Goal: Transaction & Acquisition: Purchase product/service

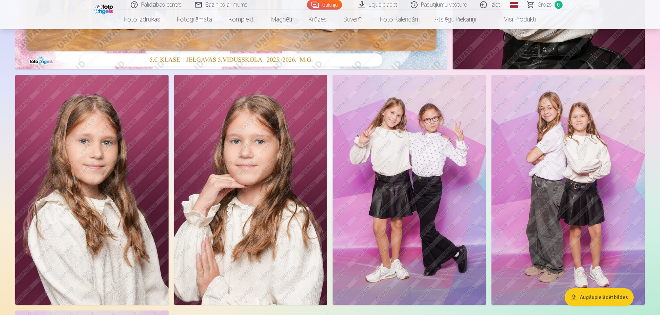
scroll to position [283, 0]
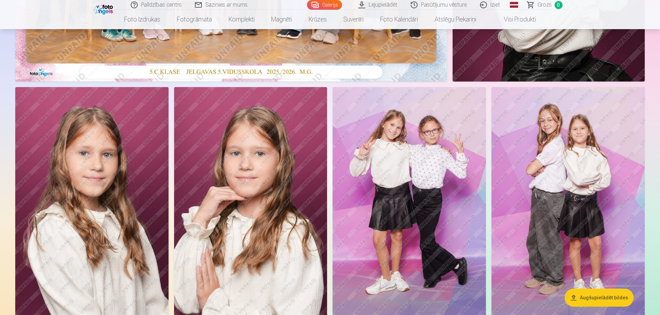
click at [124, 164] on img at bounding box center [91, 202] width 153 height 230
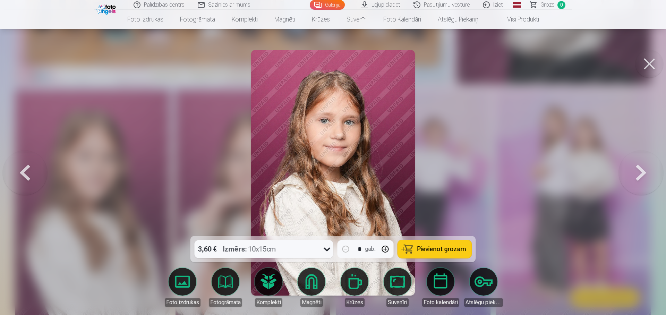
click at [644, 68] on button at bounding box center [649, 64] width 28 height 28
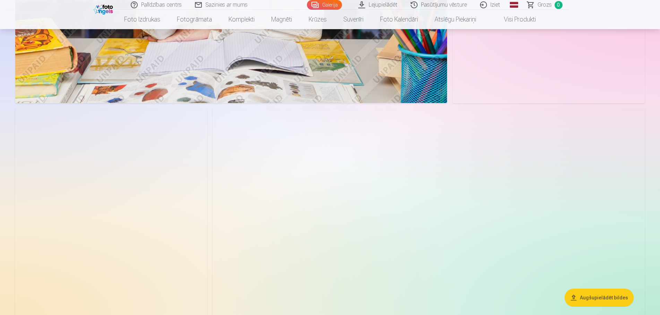
scroll to position [1061, 0]
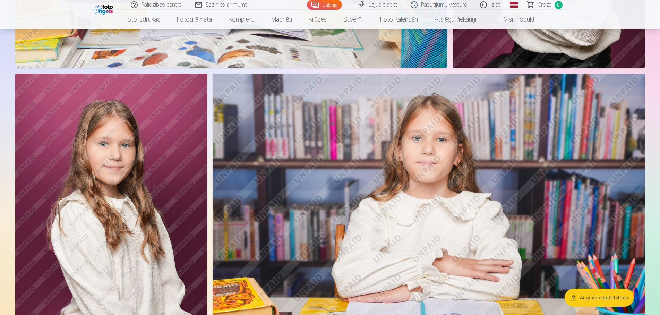
click at [154, 185] on img at bounding box center [111, 217] width 192 height 288
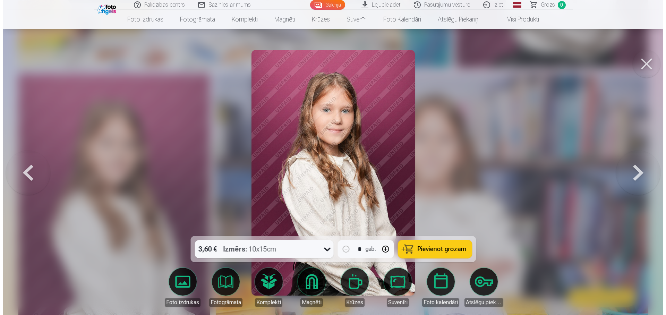
scroll to position [1068, 0]
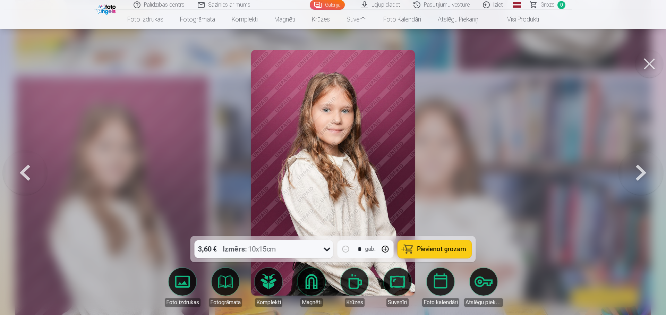
click at [456, 246] on span "Pievienot grozam" at bounding box center [441, 249] width 49 height 6
click at [652, 59] on button at bounding box center [649, 64] width 28 height 28
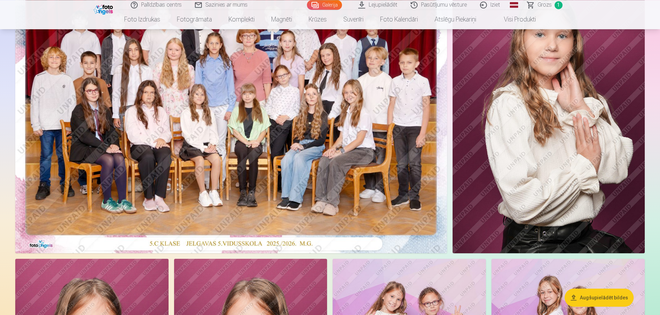
scroll to position [71, 0]
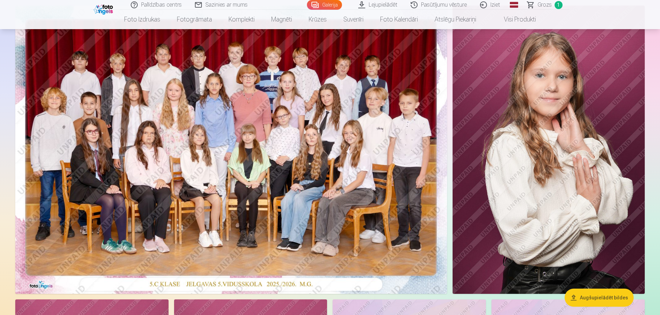
click at [565, 153] on img at bounding box center [548, 150] width 192 height 288
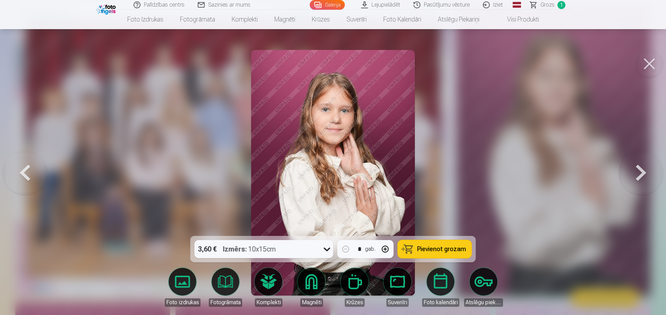
click at [415, 245] on button "Pievienot grozam" at bounding box center [435, 249] width 74 height 18
click at [648, 69] on button at bounding box center [649, 64] width 28 height 28
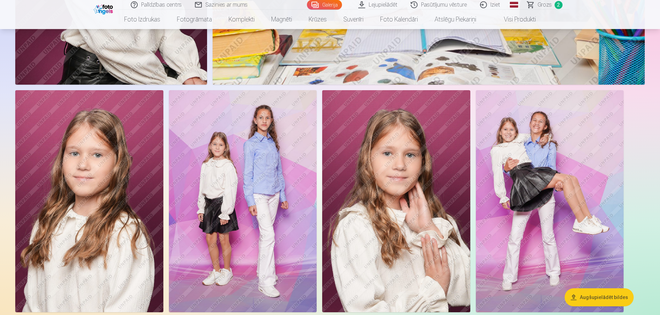
scroll to position [1344, 0]
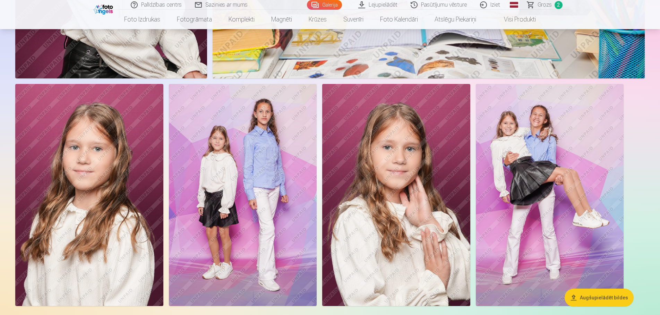
click at [418, 179] on img at bounding box center [396, 195] width 148 height 222
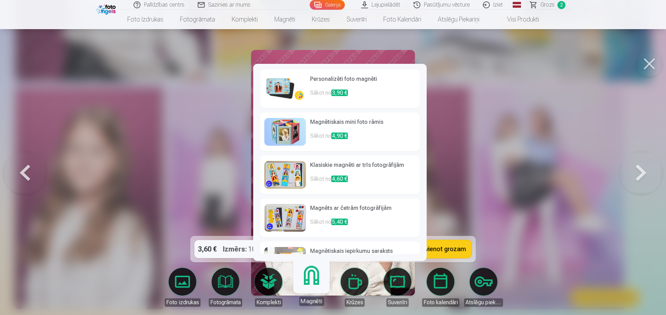
click at [339, 94] on span "3,90 €" at bounding box center [339, 92] width 17 height 7
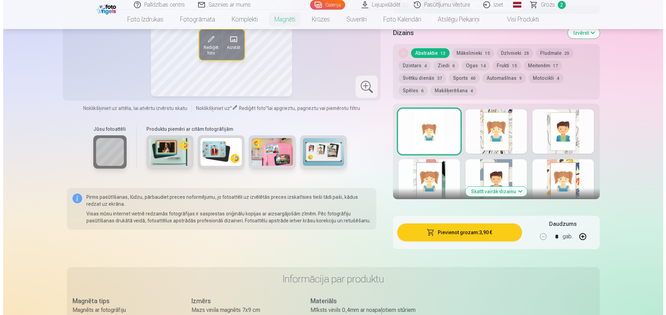
scroll to position [336, 0]
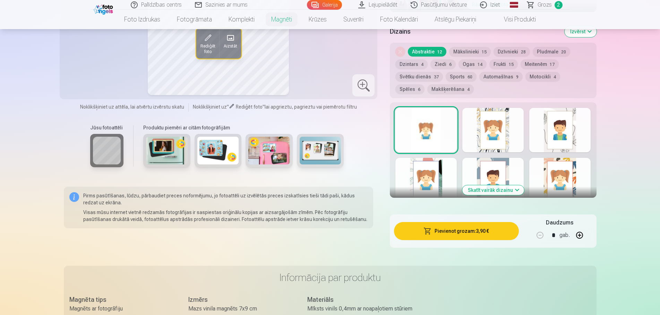
click at [475, 222] on button "Pievienot grozam : 3,90 €" at bounding box center [456, 231] width 124 height 18
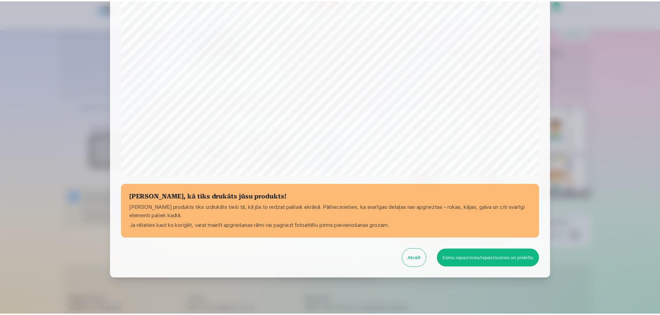
scroll to position [184, 0]
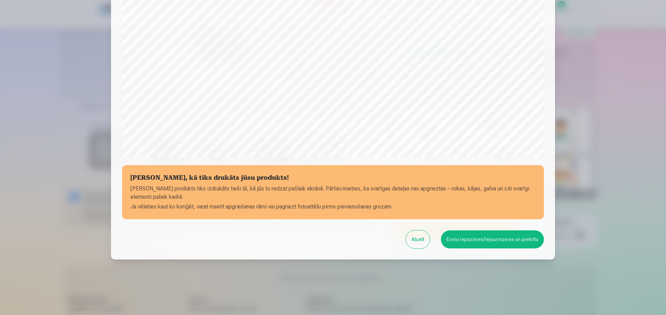
click at [465, 239] on button "Esmu iepazinies/iepazinusies un piekrītu" at bounding box center [492, 239] width 103 height 18
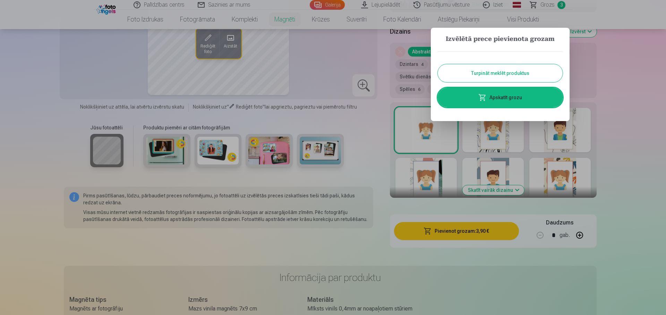
click at [512, 98] on link "Apskatīt grozu" at bounding box center [499, 97] width 125 height 19
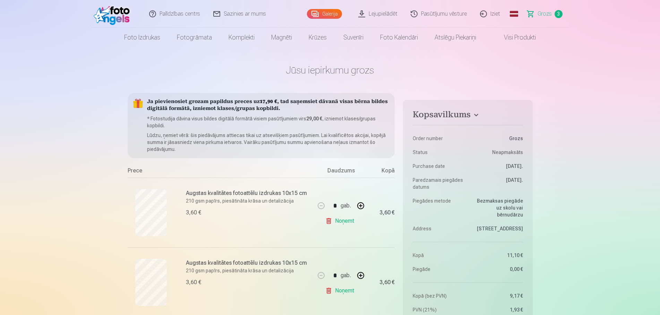
click at [114, 20] on img at bounding box center [114, 14] width 40 height 22
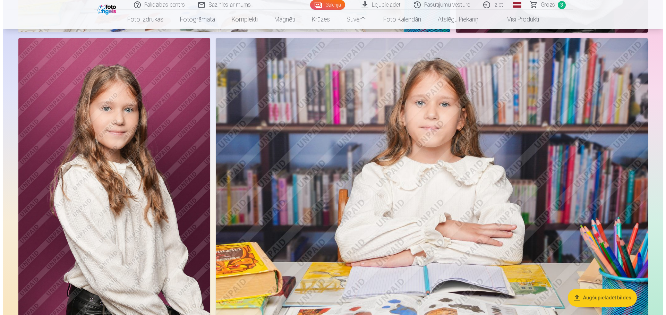
scroll to position [1131, 0]
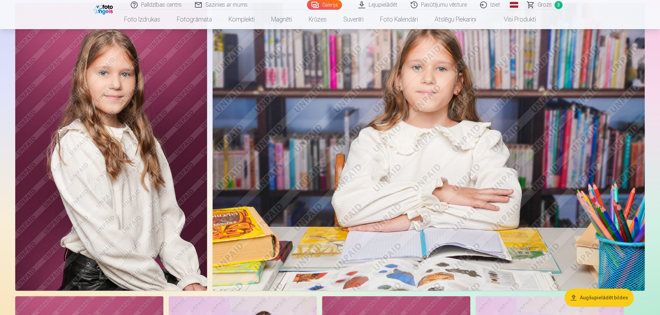
click at [131, 176] on img at bounding box center [111, 147] width 192 height 288
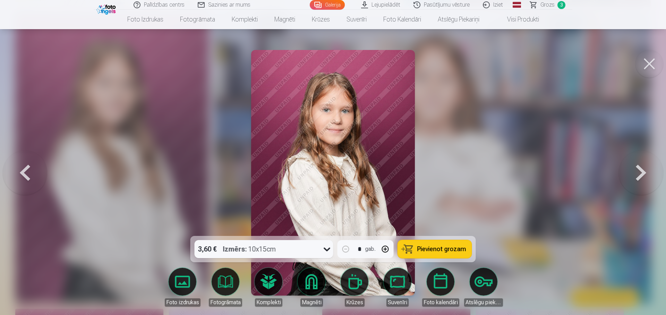
click at [447, 254] on button "Pievienot grozam" at bounding box center [435, 249] width 74 height 18
click at [553, 6] on span "Grozs" at bounding box center [547, 5] width 14 height 8
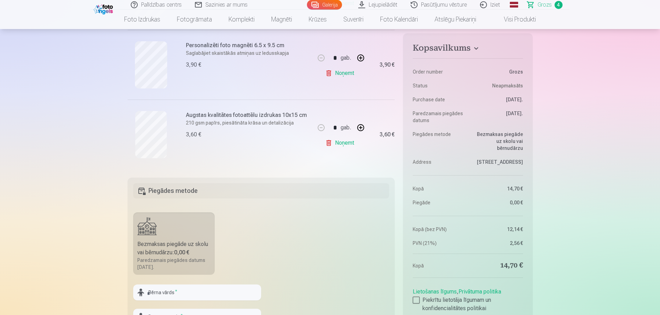
scroll to position [354, 0]
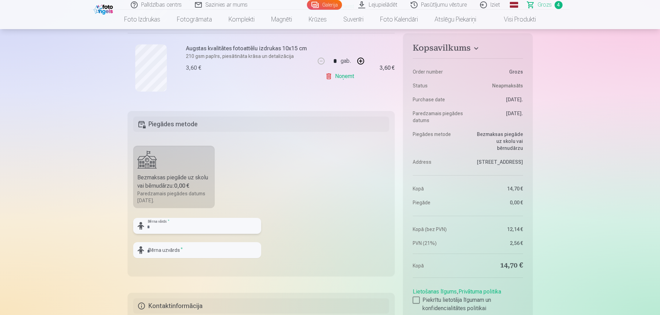
click at [164, 227] on input "text" at bounding box center [197, 226] width 128 height 16
type input "*"
type input "**********"
click at [179, 252] on input "text" at bounding box center [197, 250] width 128 height 16
type input "*"
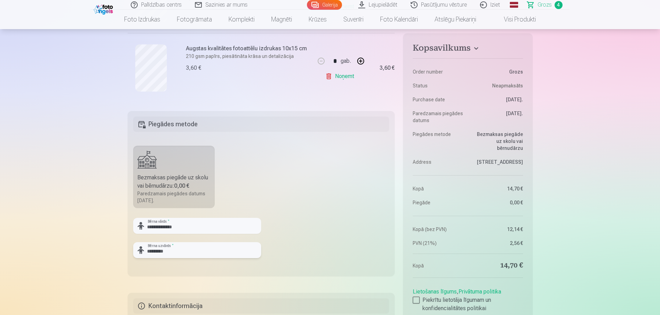
type input "*********"
drag, startPoint x: 159, startPoint y: 228, endPoint x: 200, endPoint y: 229, distance: 40.6
click at [200, 229] on input "**********" at bounding box center [197, 226] width 128 height 16
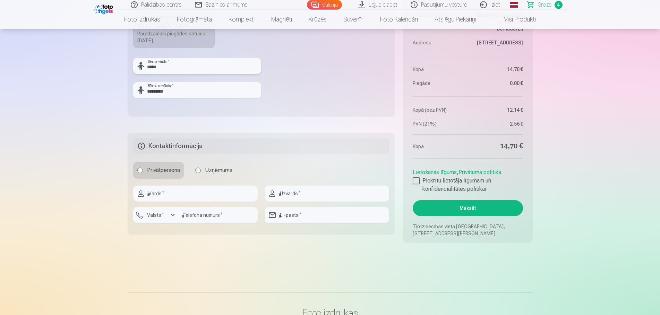
scroll to position [530, 0]
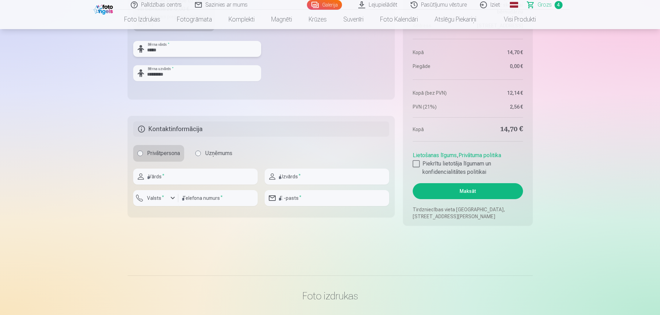
type input "****"
click at [195, 180] on input "text" at bounding box center [195, 176] width 124 height 16
type input "******"
click at [296, 181] on input "text" at bounding box center [326, 176] width 124 height 16
type input "*********"
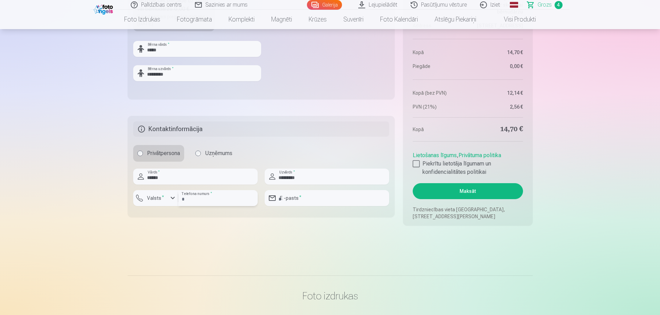
click at [219, 201] on input "number" at bounding box center [217, 198] width 79 height 16
type input "********"
click at [293, 197] on input "email" at bounding box center [326, 198] width 124 height 16
type input "**********"
click at [420, 164] on label "Piekrītu lietotāja līgumam un konfidencialitātes politikai" at bounding box center [467, 167] width 110 height 17
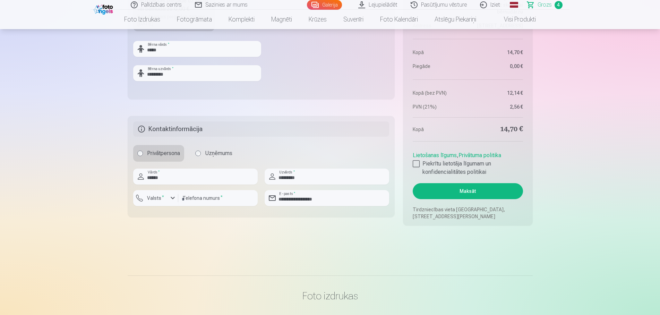
click at [461, 188] on button "Maksāt" at bounding box center [467, 191] width 110 height 16
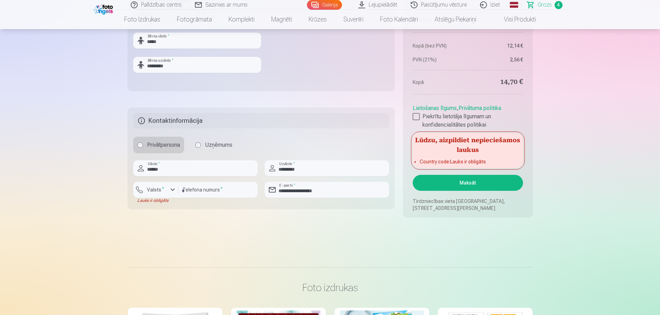
scroll to position [566, 0]
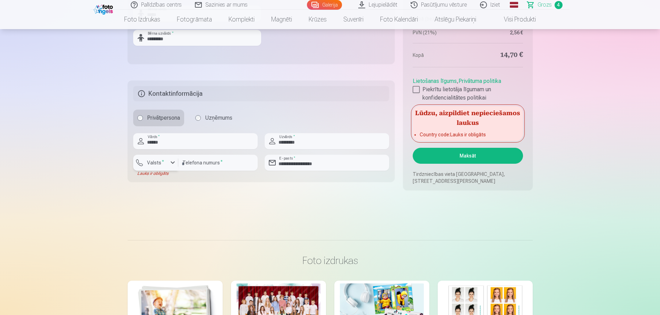
click at [162, 162] on sup "*" at bounding box center [163, 161] width 2 height 5
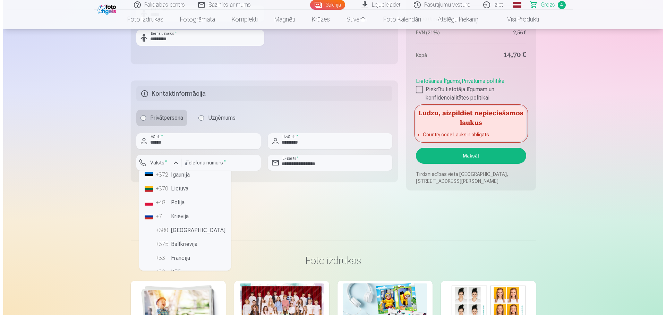
scroll to position [0, 0]
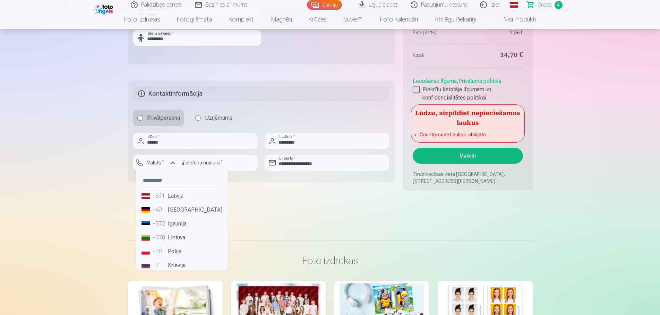
click at [178, 195] on li "+371 Latvija" at bounding box center [182, 196] width 86 height 14
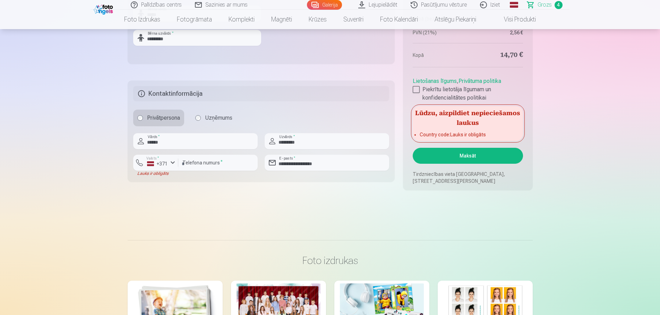
click at [449, 158] on button "Maksāt" at bounding box center [467, 156] width 110 height 16
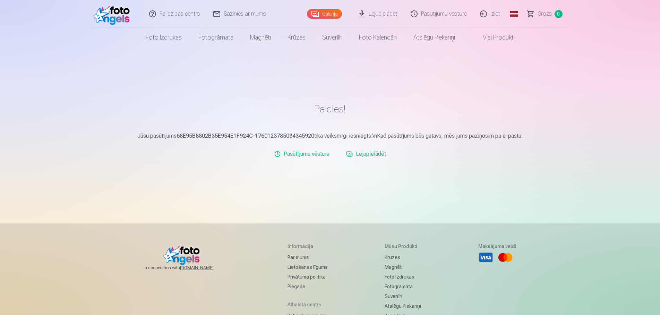
click at [494, 14] on link "Iziet" at bounding box center [489, 14] width 33 height 28
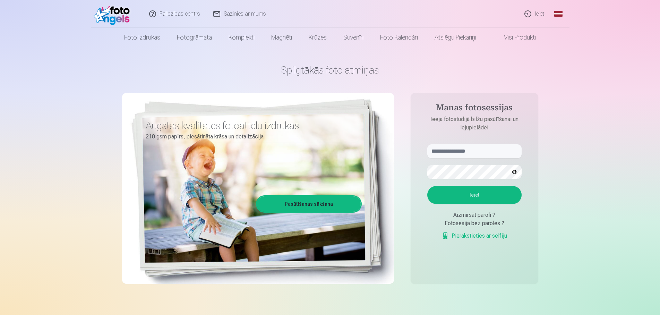
type input "**********"
click at [463, 191] on button "Ieiet" at bounding box center [474, 195] width 94 height 18
